Goal: Information Seeking & Learning: Learn about a topic

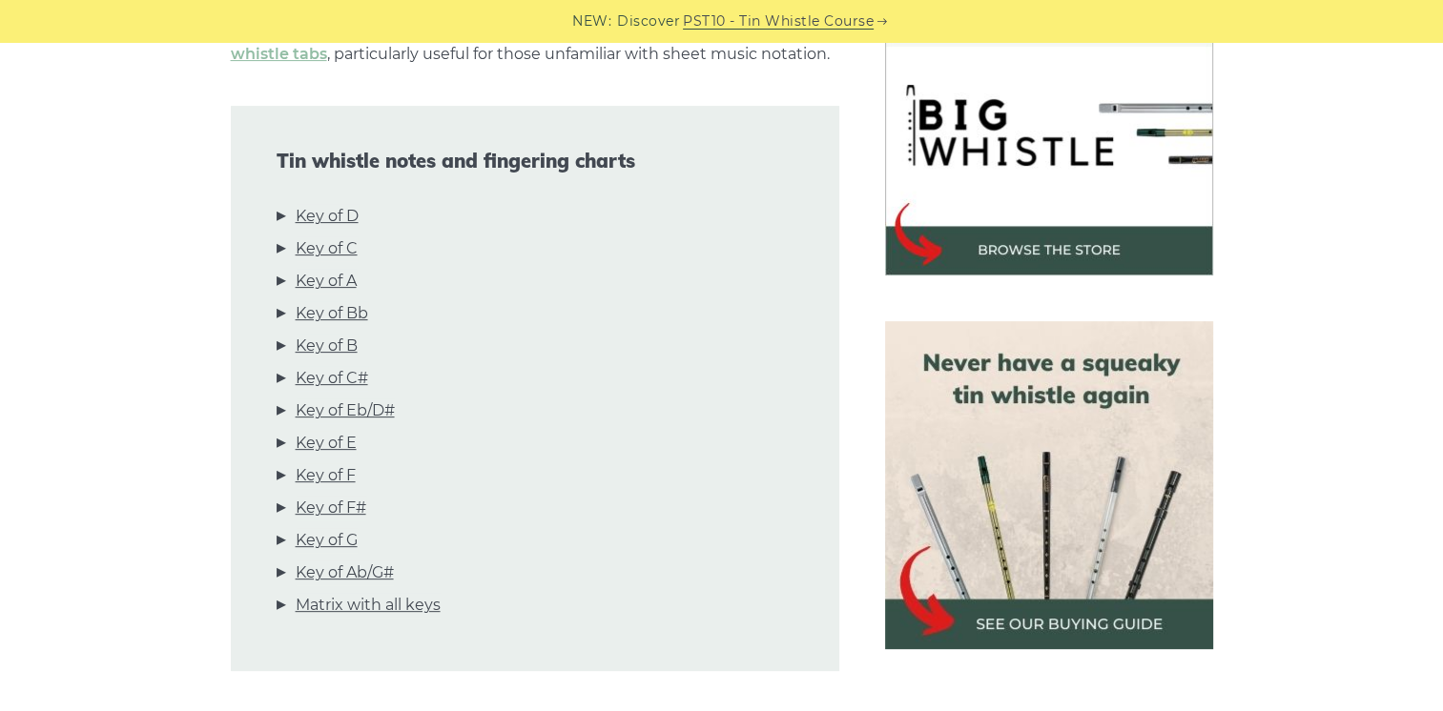
scroll to position [572, 0]
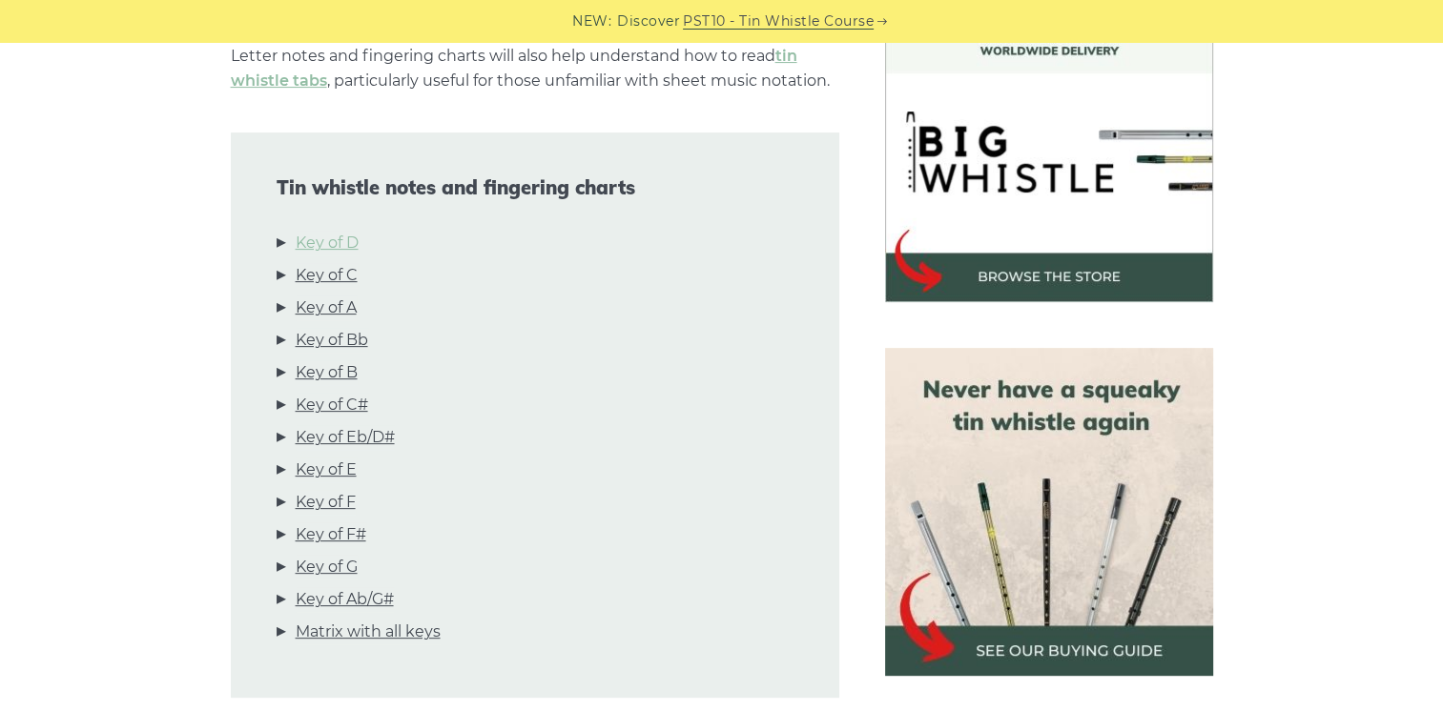
click at [335, 244] on link "Key of D" at bounding box center [327, 243] width 63 height 25
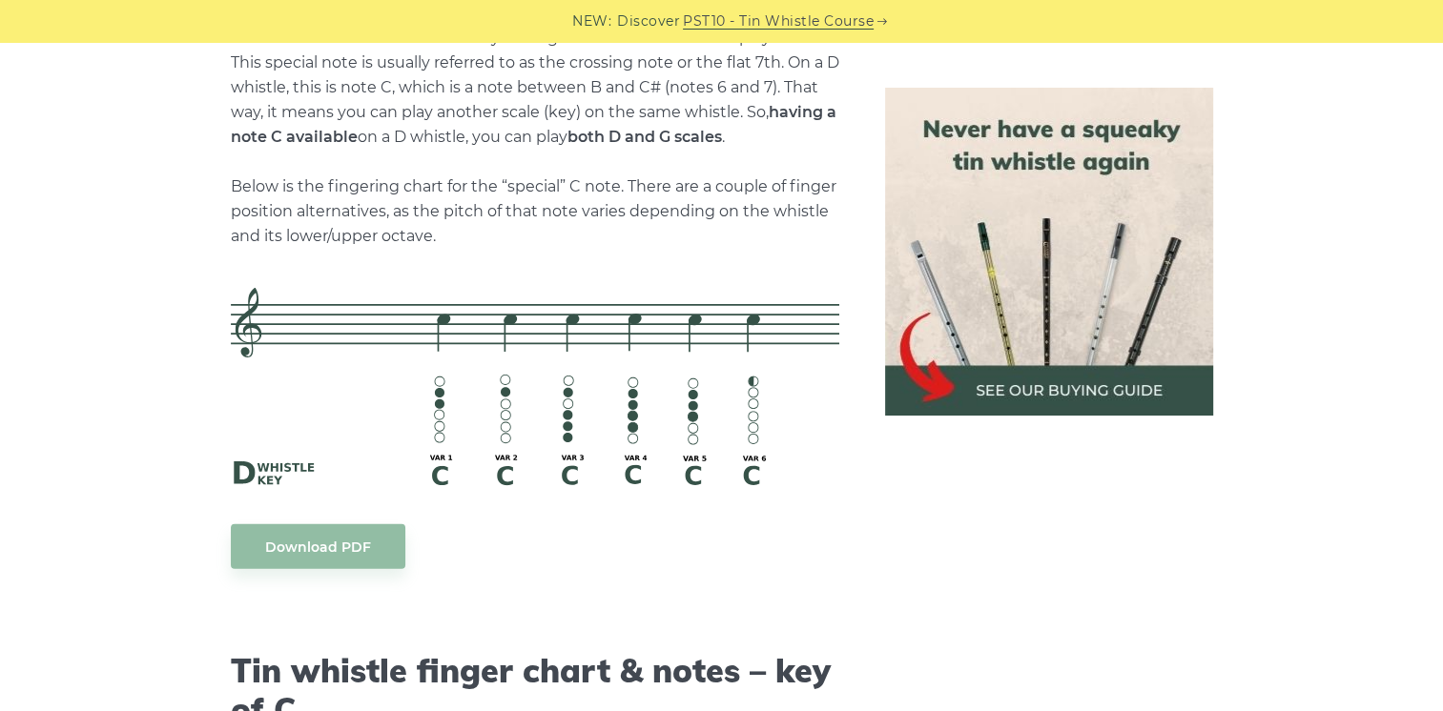
scroll to position [4307, 0]
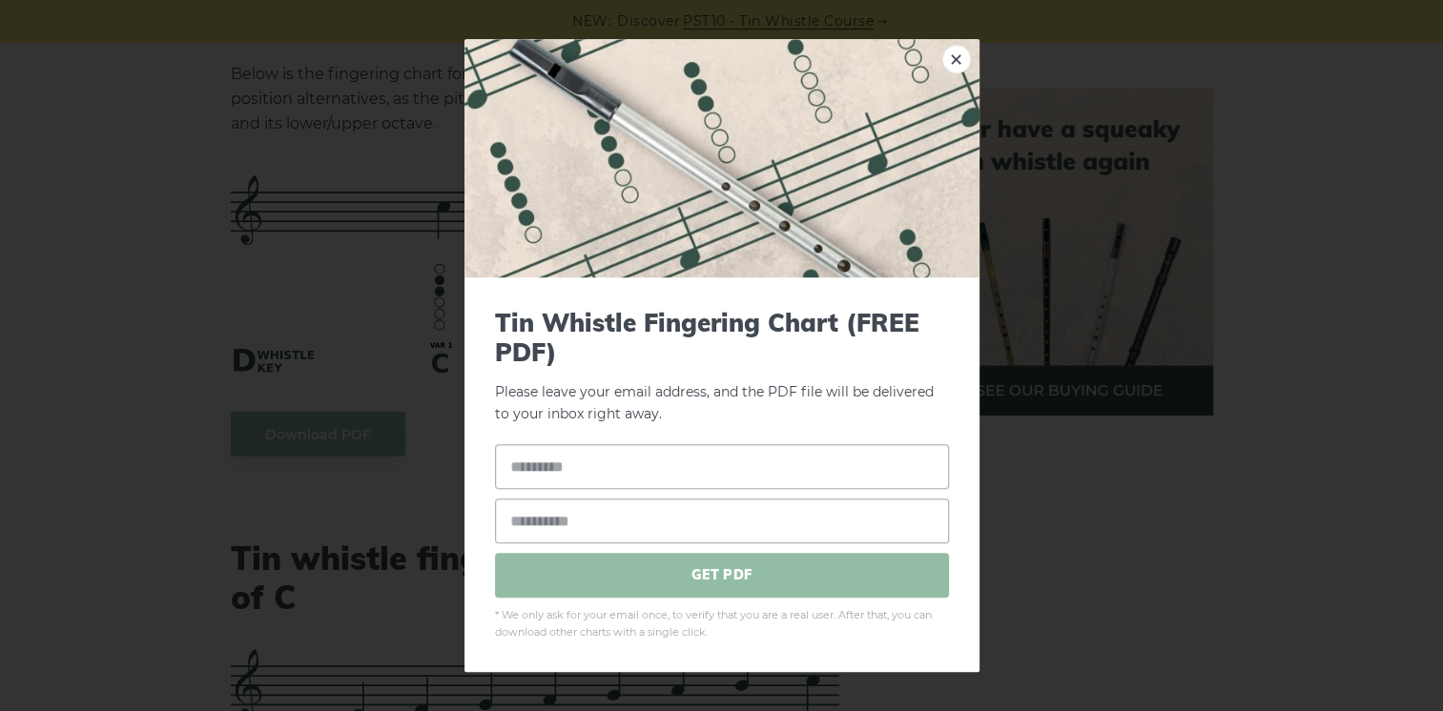
click at [677, 582] on span "GET PDF" at bounding box center [722, 575] width 454 height 45
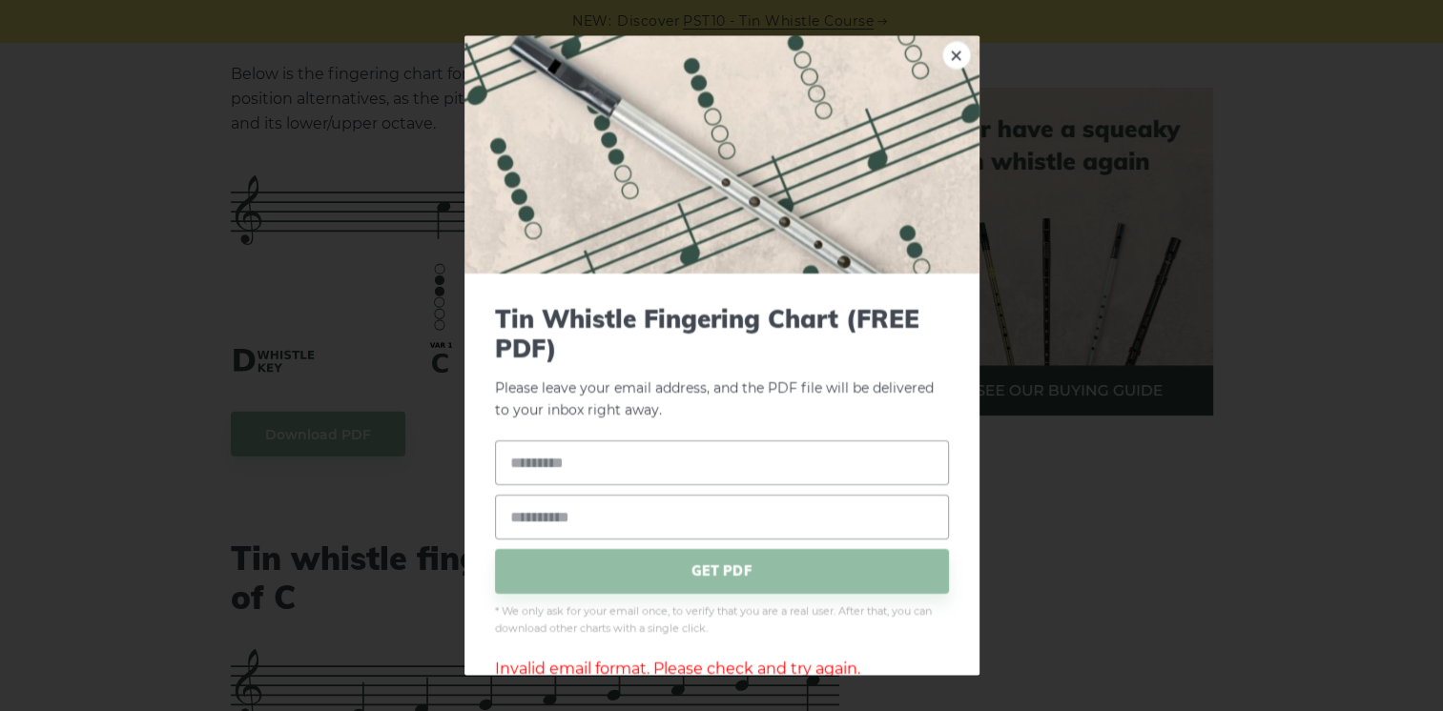
scroll to position [35, 0]
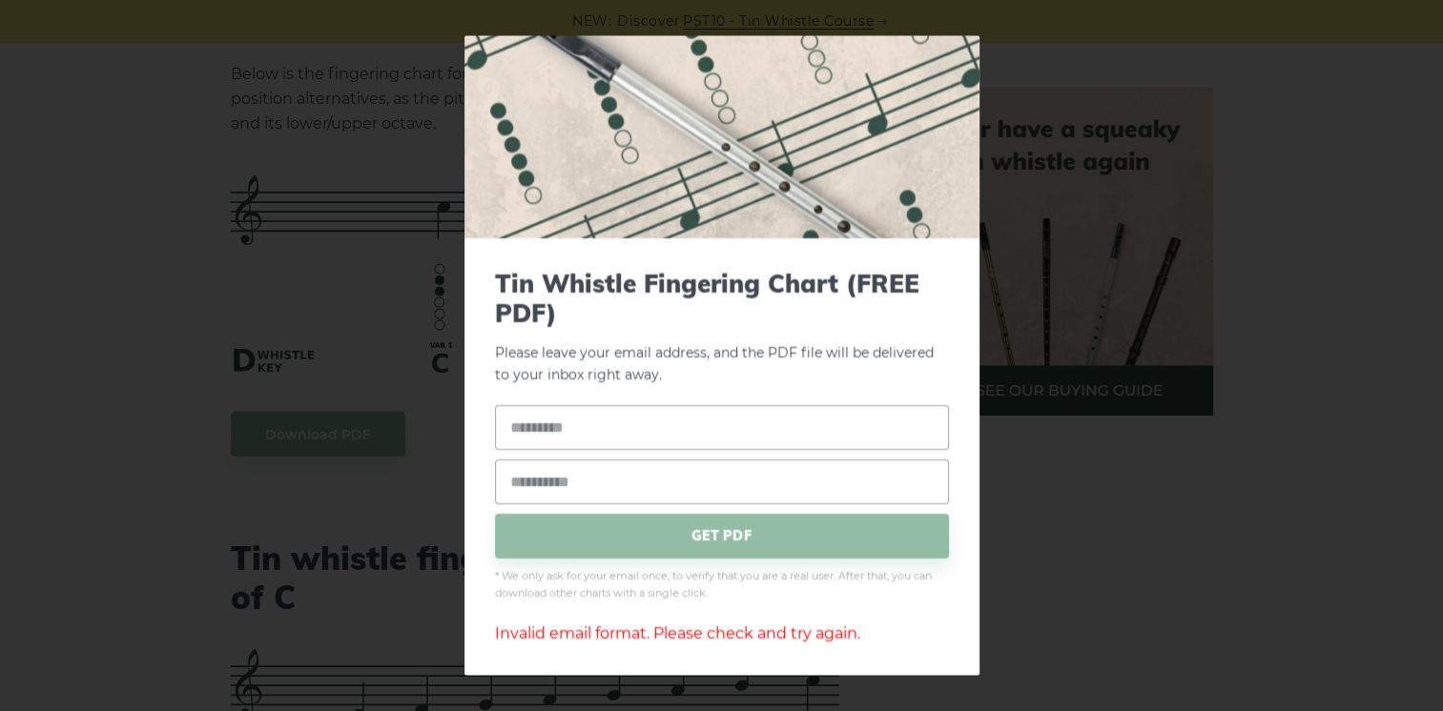
drag, startPoint x: 443, startPoint y: 528, endPoint x: 430, endPoint y: 525, distance: 13.0
click at [438, 528] on div "× Tin Whistle Fingering Chart (FREE PDF) Please leave your email address, and t…" at bounding box center [721, 355] width 1443 height 711
click at [273, 281] on div "× Tin Whistle Fingering Chart (FREE PDF) Please leave your email address, and t…" at bounding box center [721, 355] width 1443 height 711
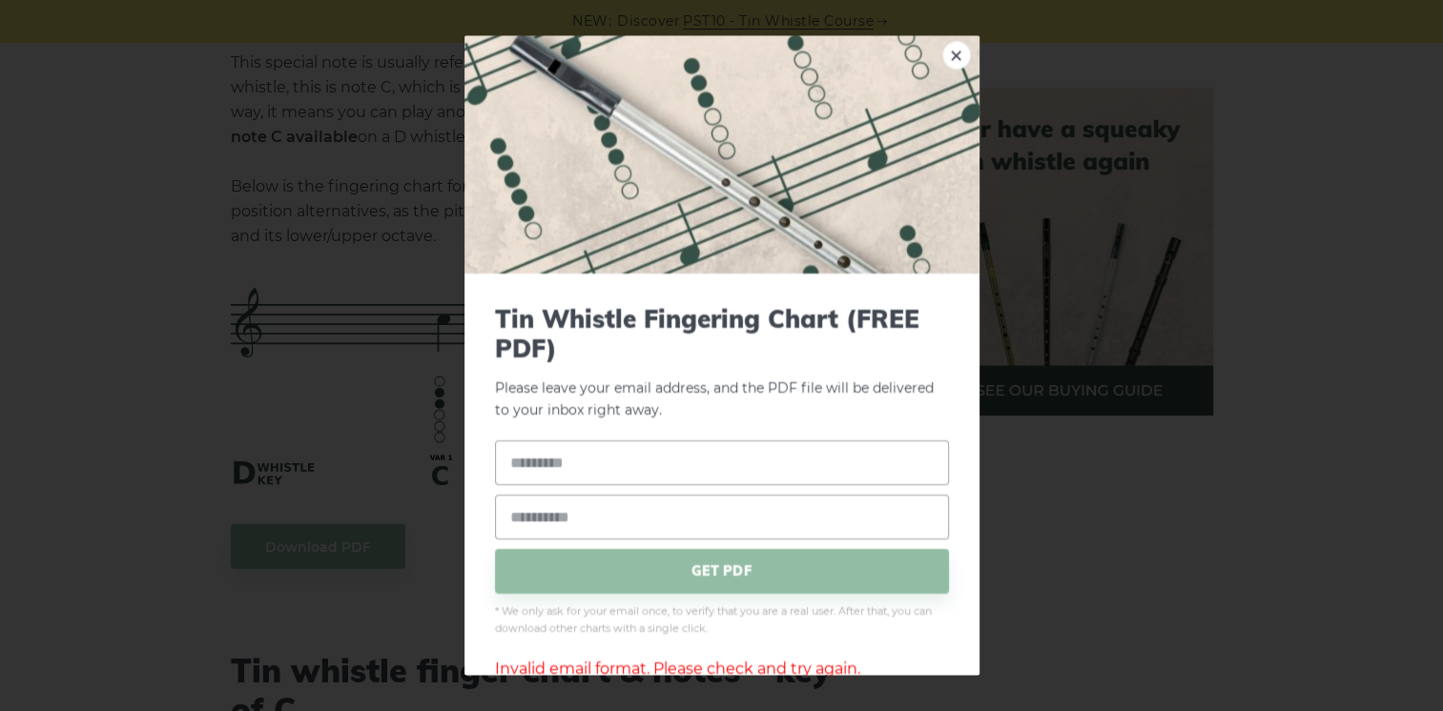
scroll to position [3926, 0]
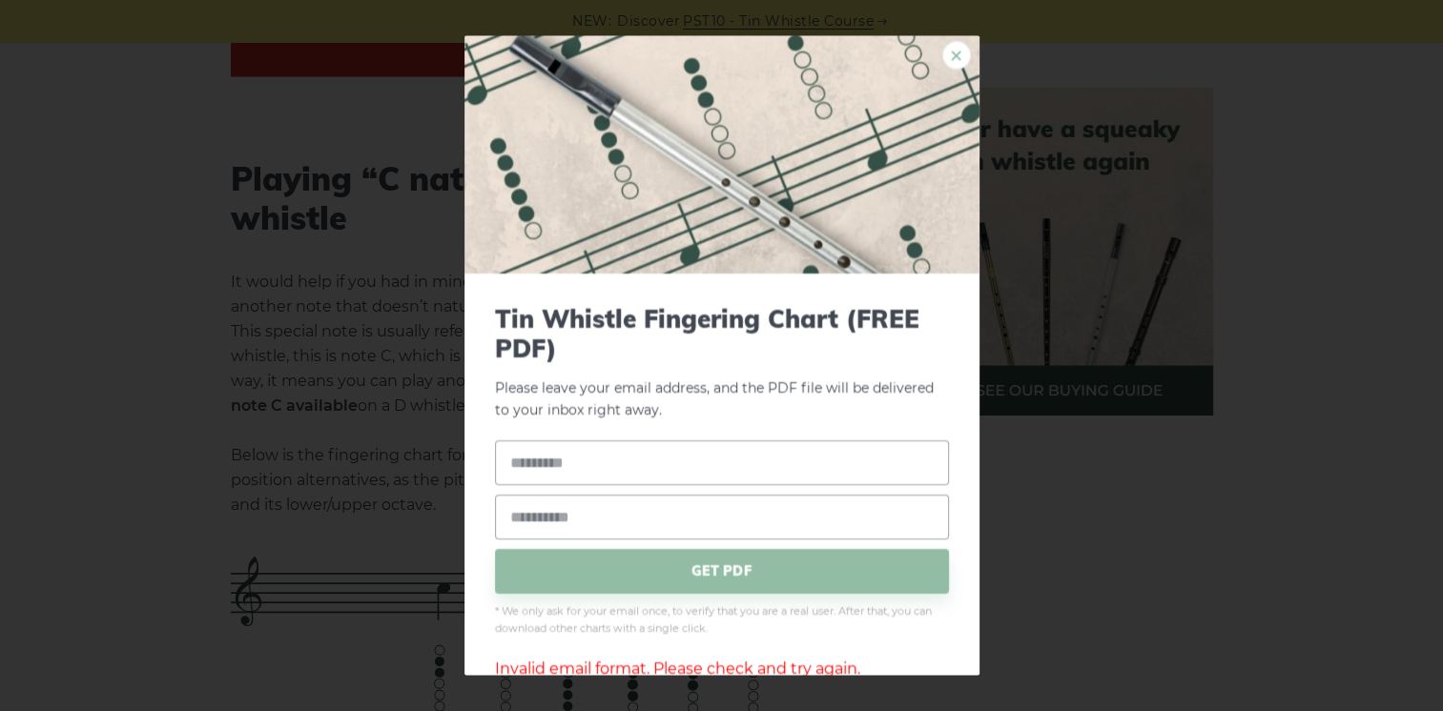
click at [946, 52] on link "×" at bounding box center [956, 55] width 29 height 29
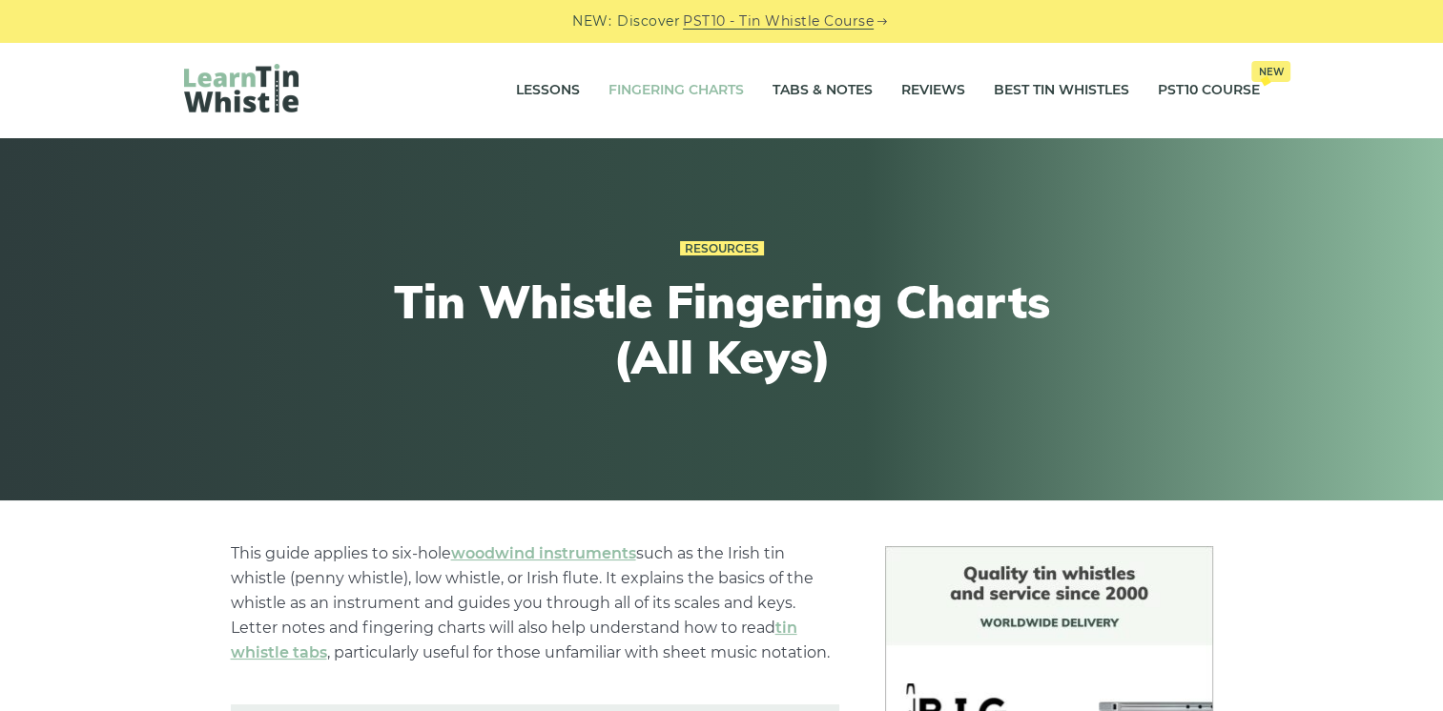
scroll to position [572, 0]
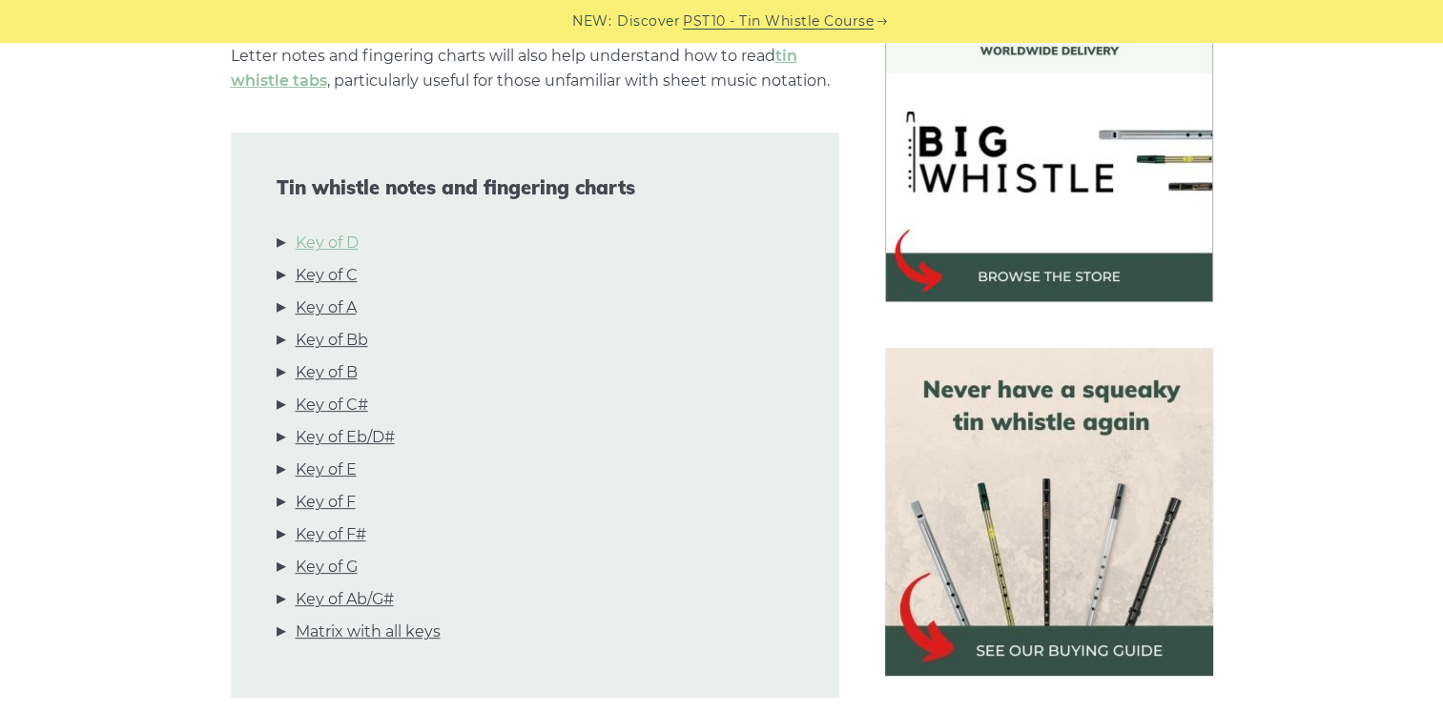
click at [324, 246] on link "Key of D" at bounding box center [327, 243] width 63 height 25
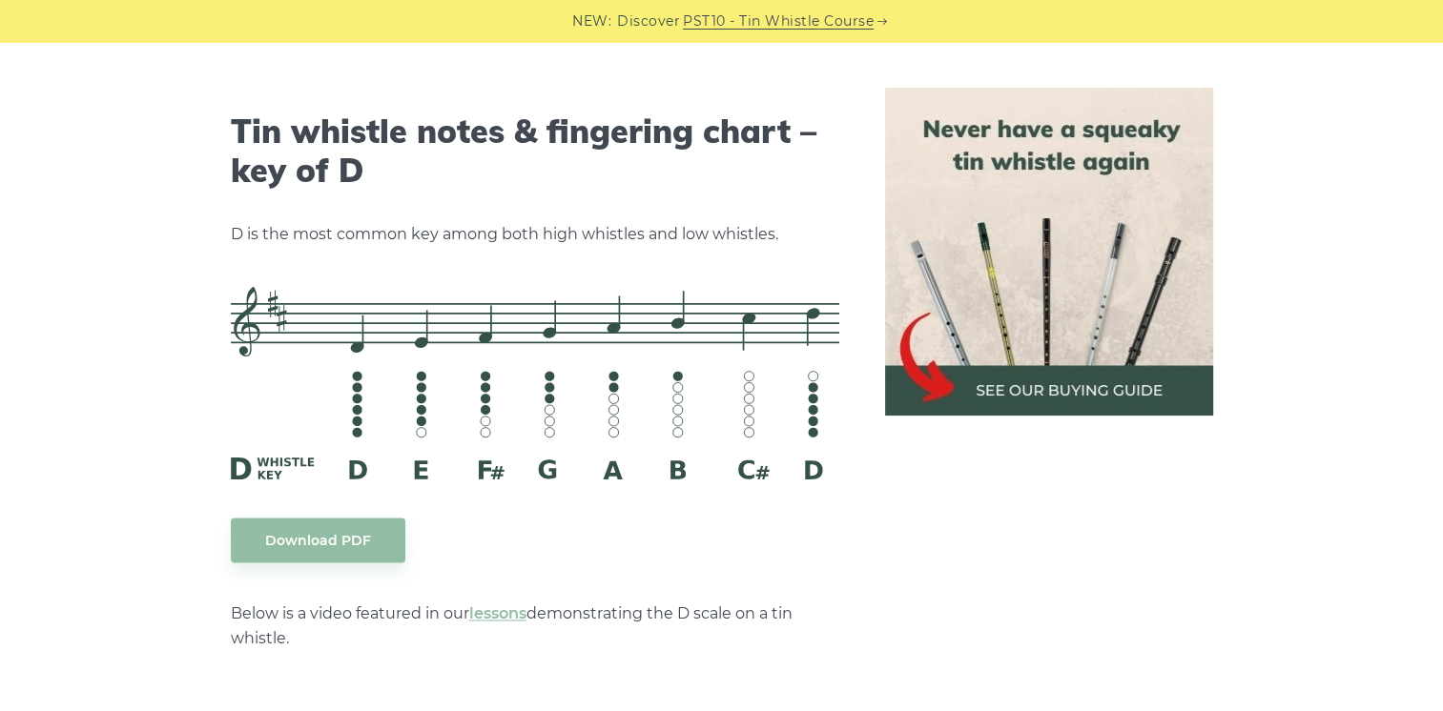
scroll to position [2972, 0]
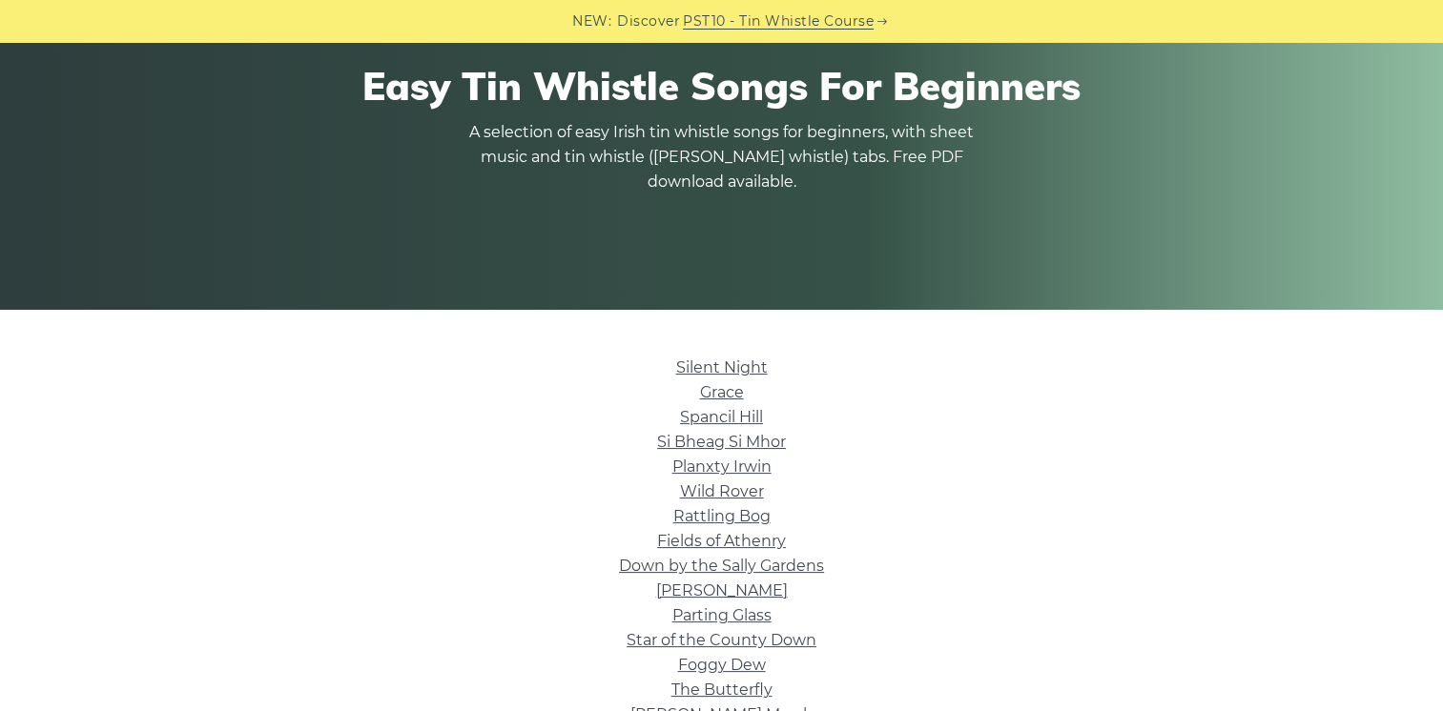
scroll to position [191, 0]
click at [719, 392] on link "Grace" at bounding box center [722, 392] width 44 height 18
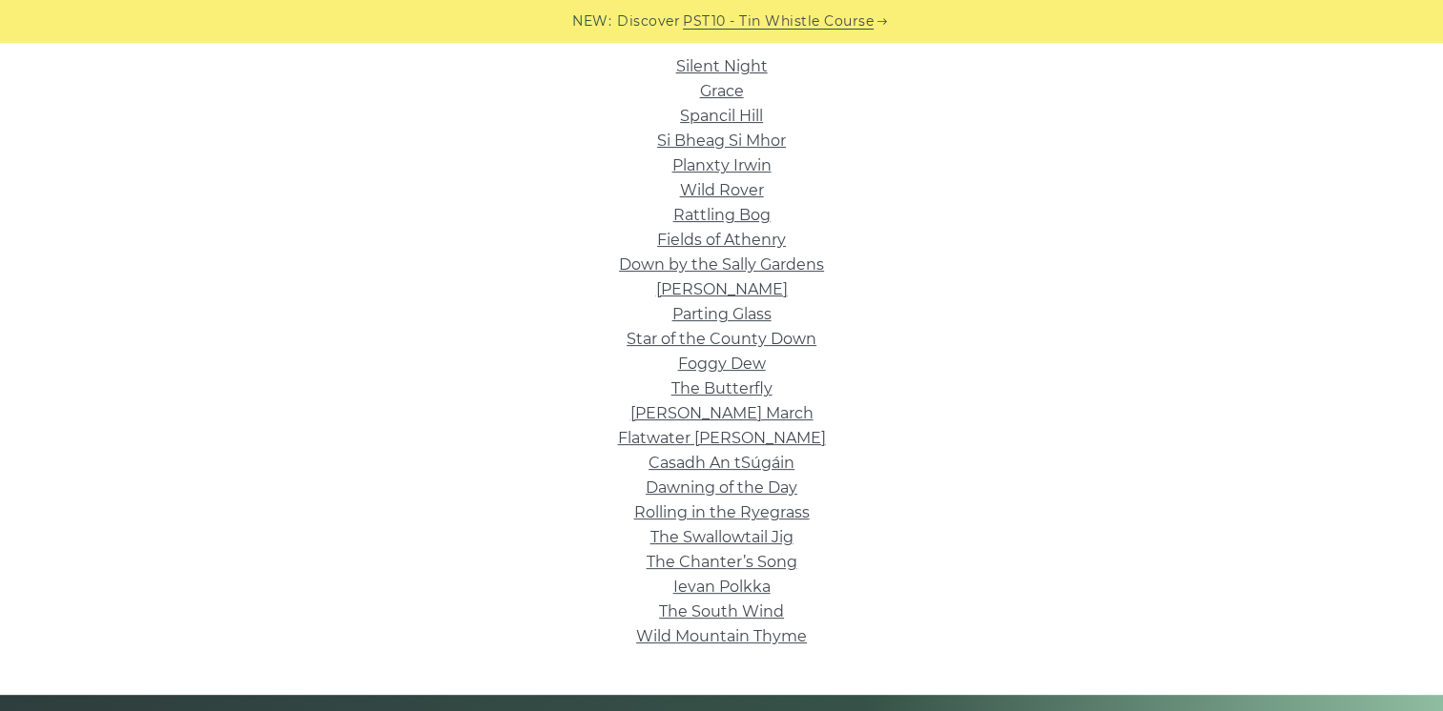
scroll to position [381, 0]
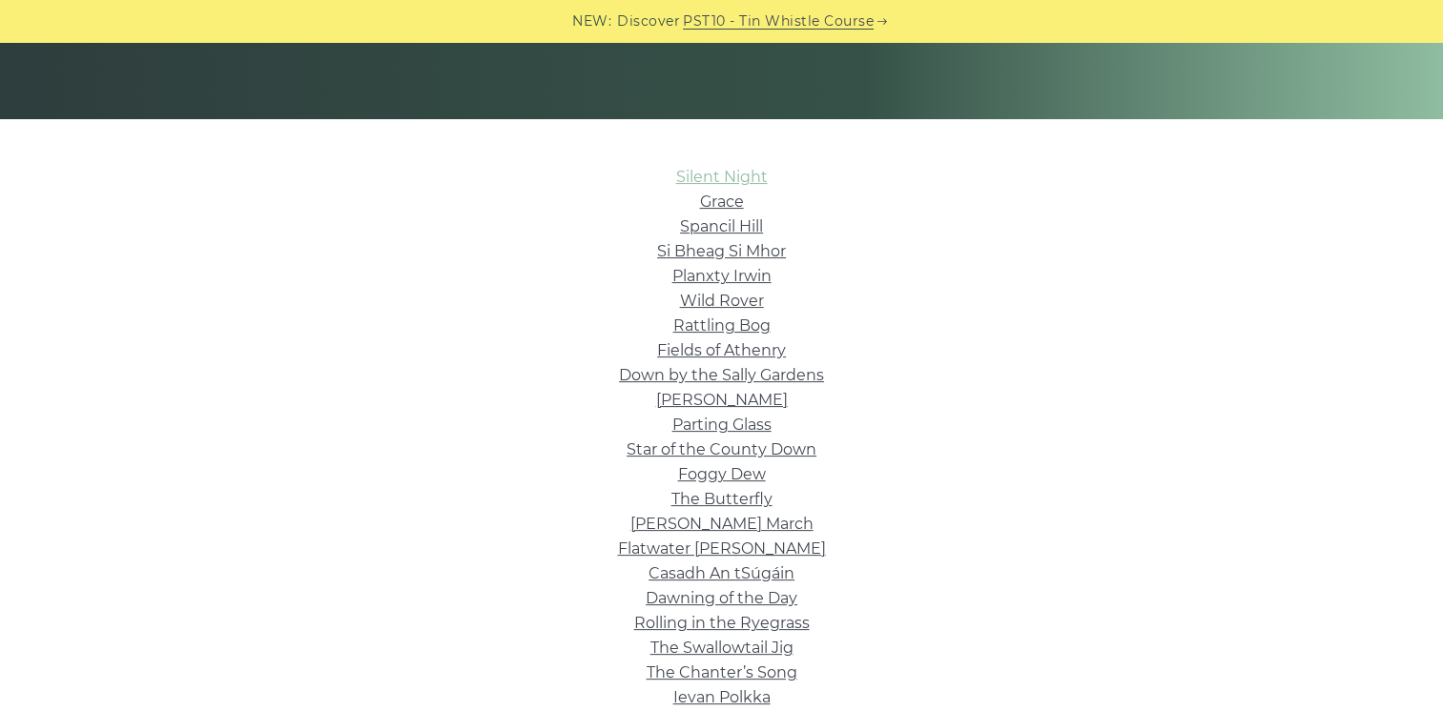
click at [725, 173] on link "Silent Night" at bounding box center [722, 177] width 92 height 18
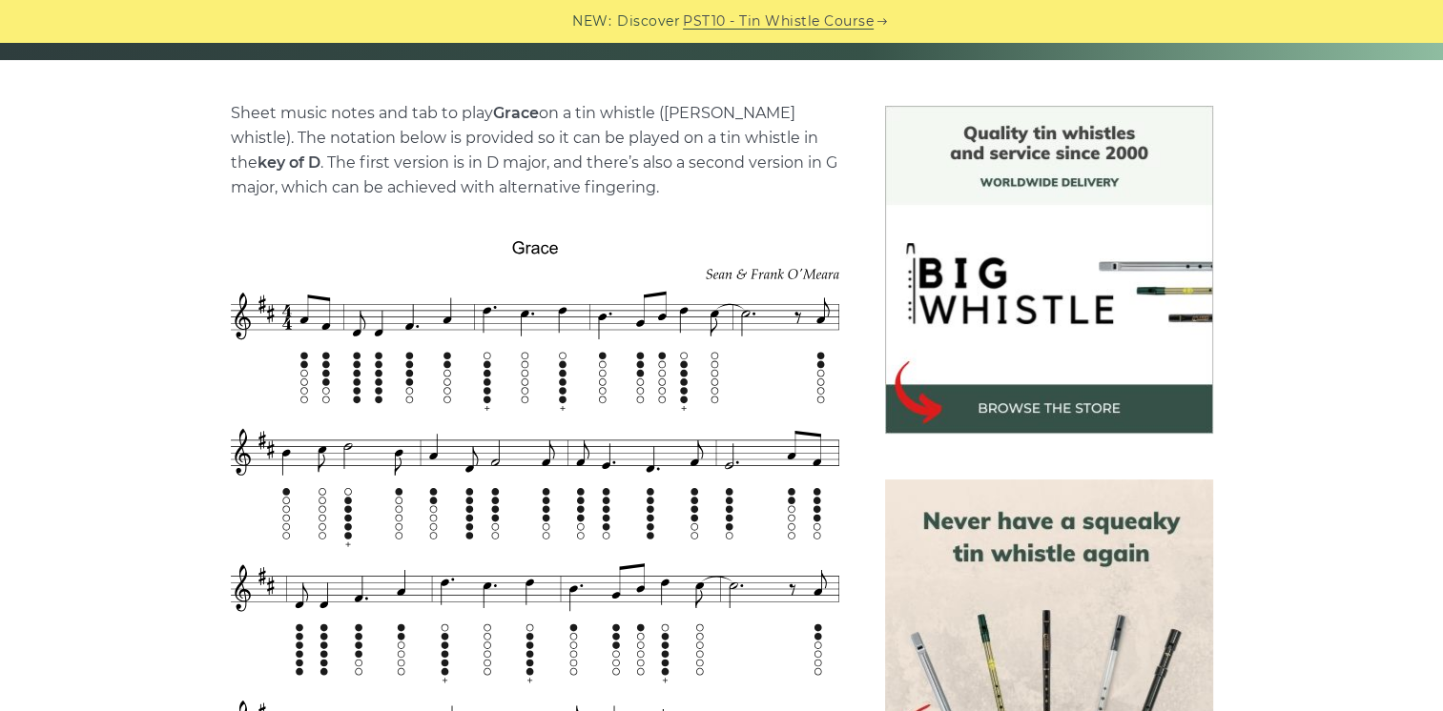
scroll to position [572, 0]
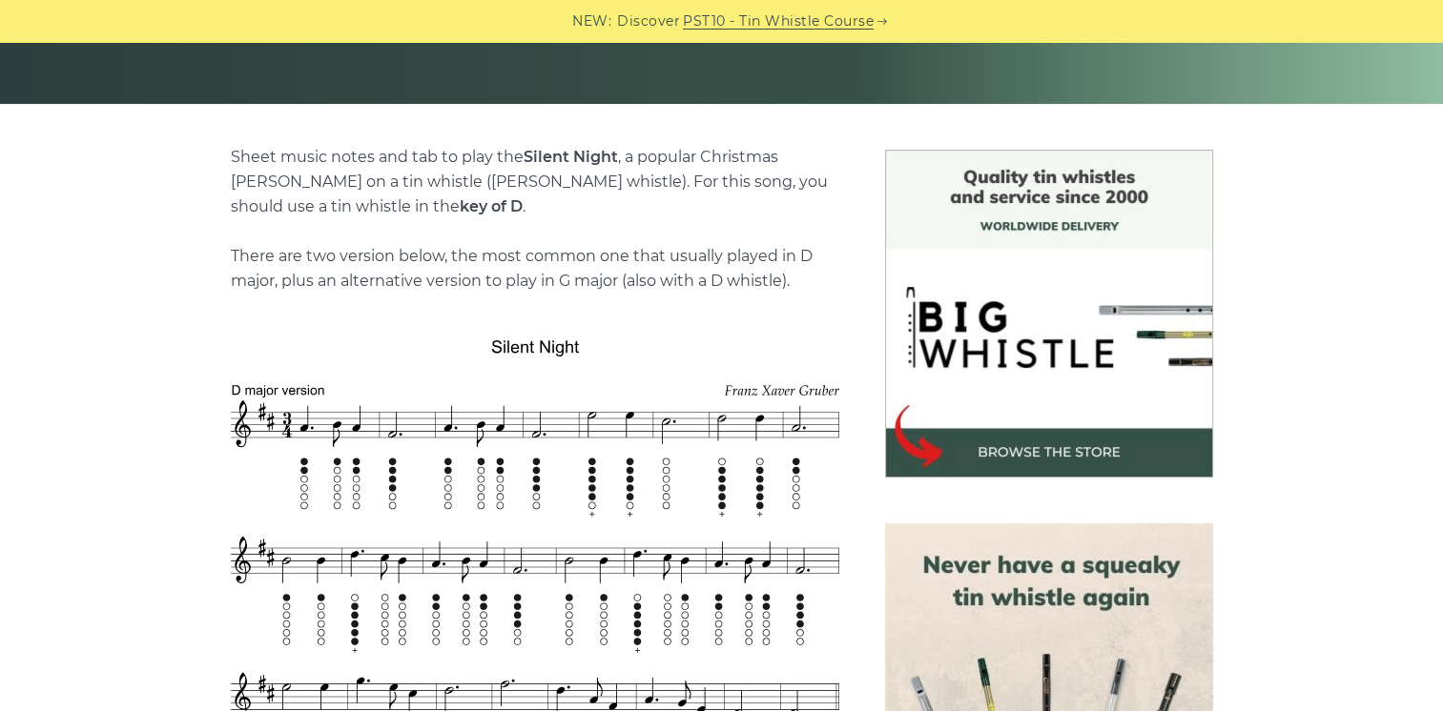
scroll to position [286, 0]
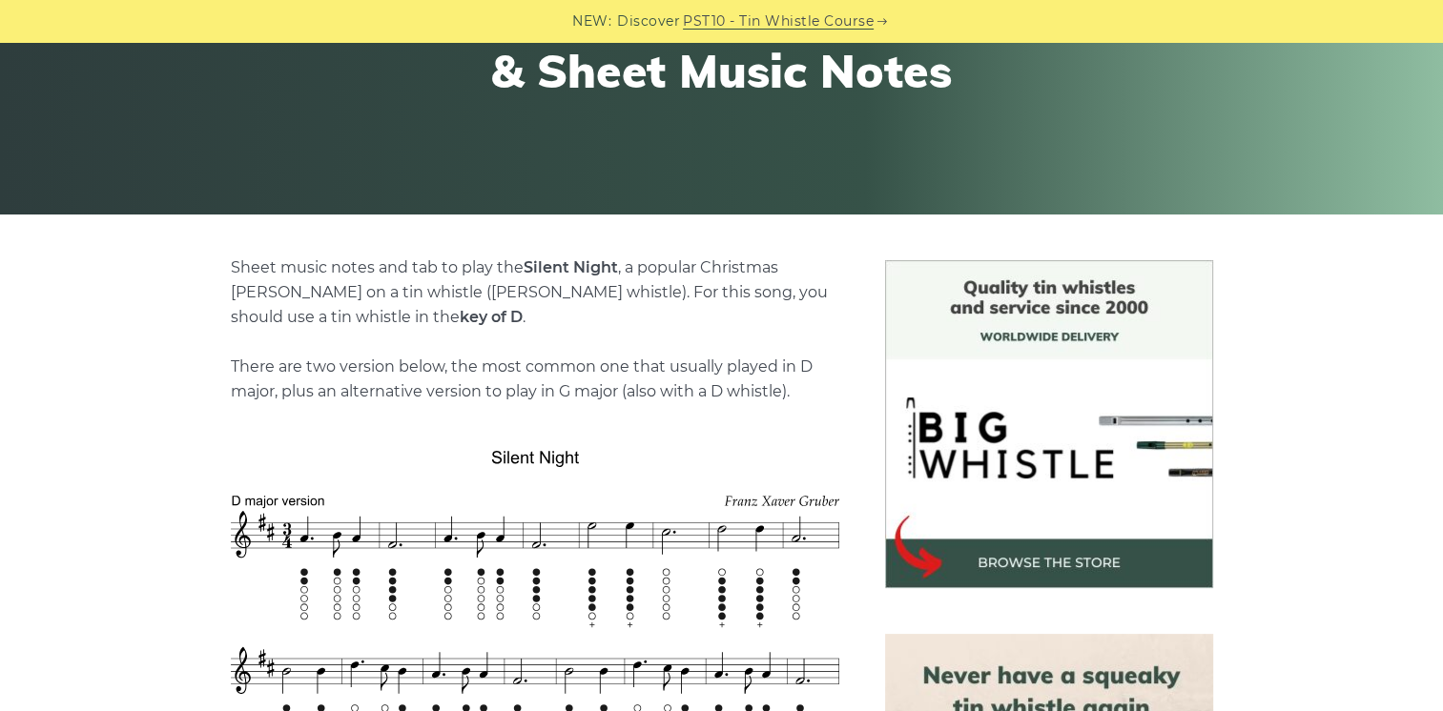
click at [905, 410] on img at bounding box center [1049, 424] width 328 height 328
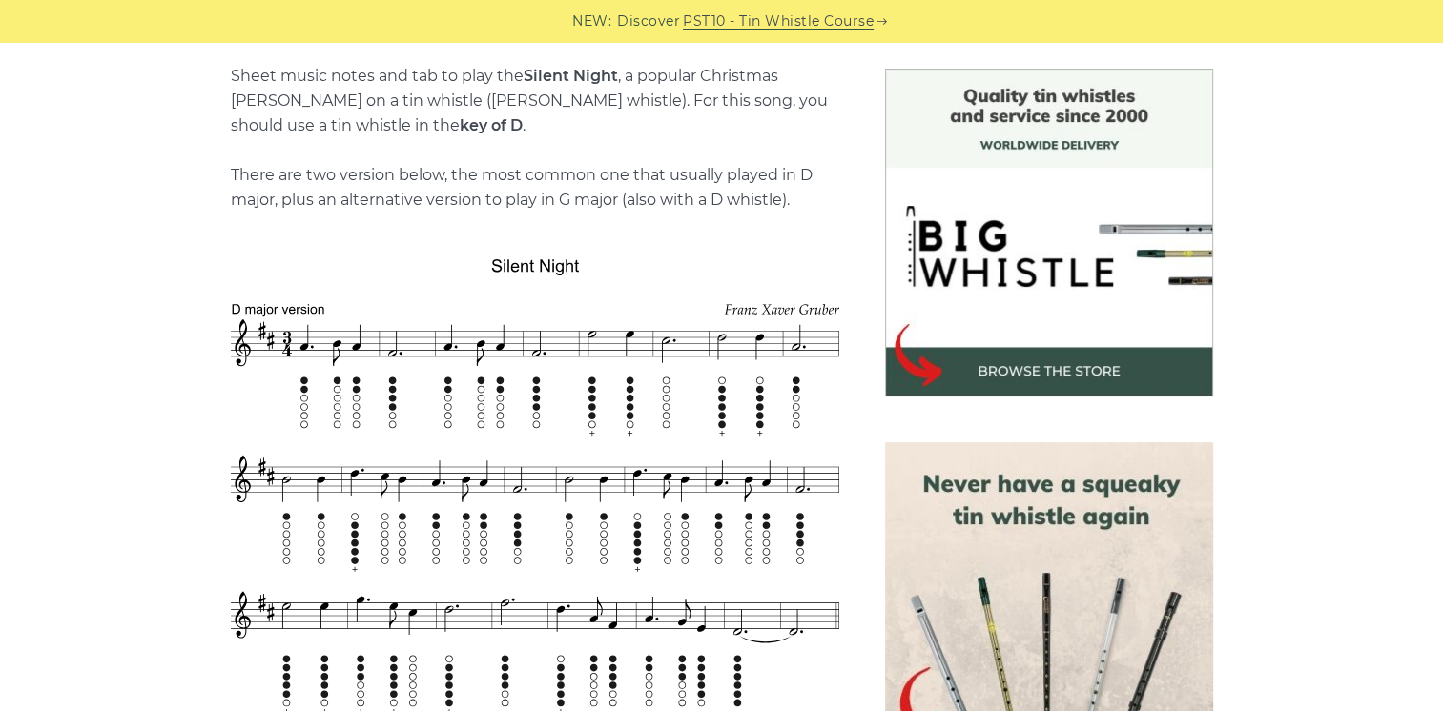
scroll to position [572, 0]
